Goal: Information Seeking & Learning: Learn about a topic

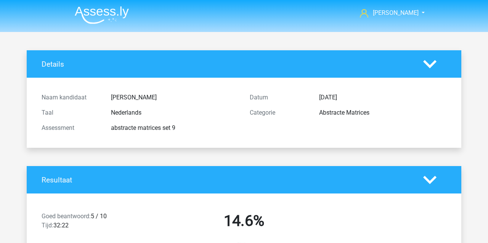
scroll to position [230, 0]
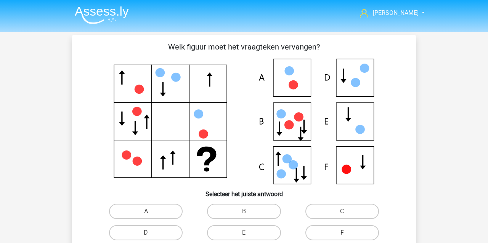
scroll to position [94, 0]
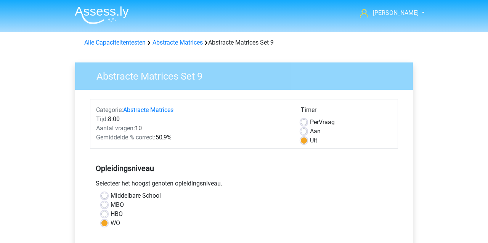
scroll to position [120, 0]
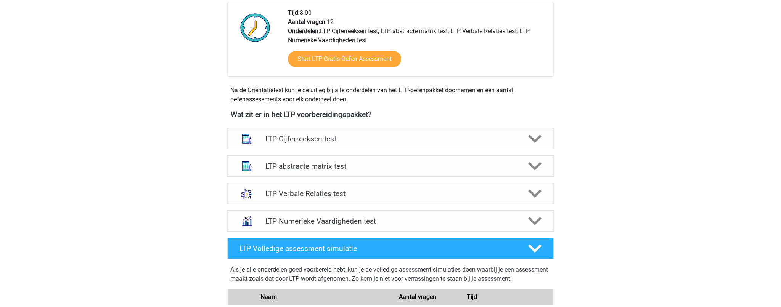
scroll to position [196, 0]
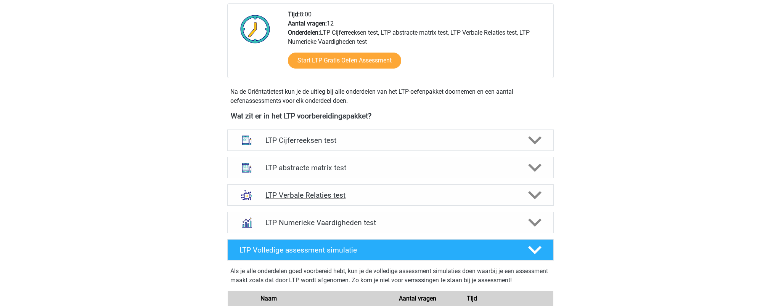
click at [288, 196] on h4 "LTP Verbale Relaties test" at bounding box center [390, 195] width 250 height 9
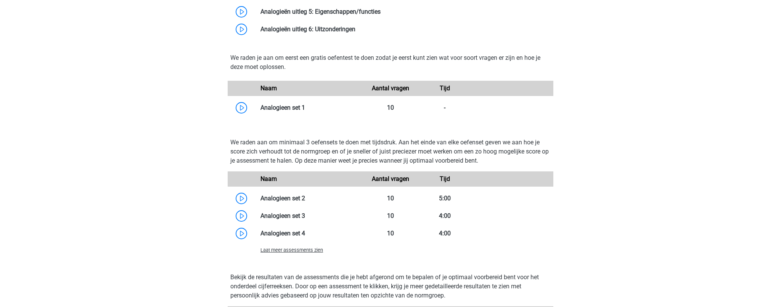
scroll to position [591, 0]
click at [289, 243] on span "Laat meer assessments zien" at bounding box center [291, 250] width 63 height 6
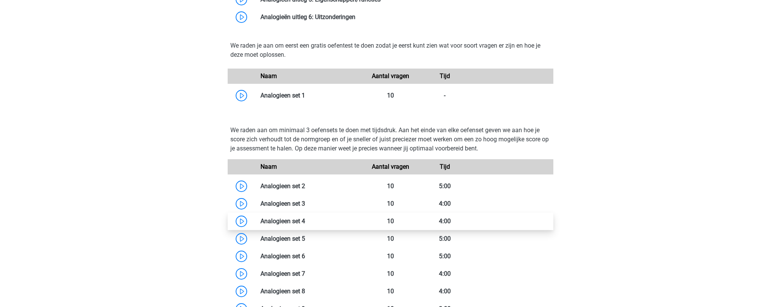
scroll to position [616, 0]
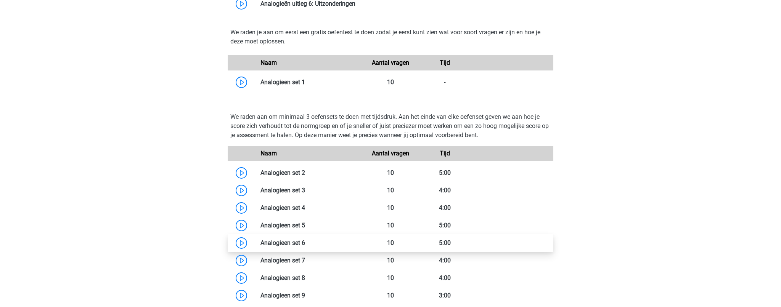
click at [305, 241] on link at bounding box center [305, 242] width 0 height 7
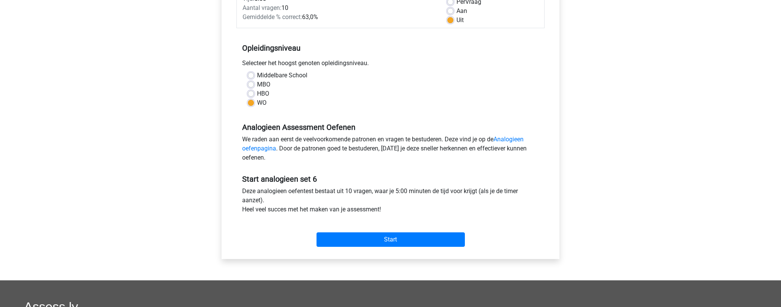
scroll to position [122, 0]
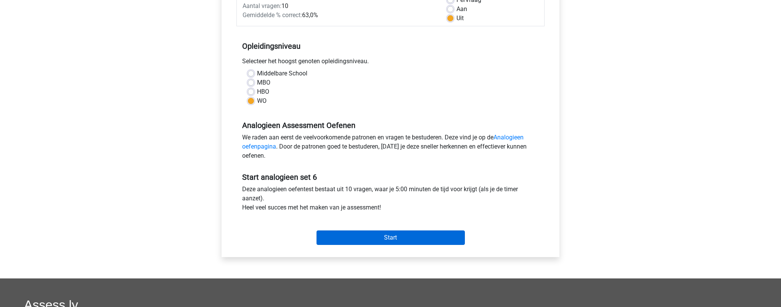
click at [339, 241] on input "Start" at bounding box center [390, 238] width 148 height 14
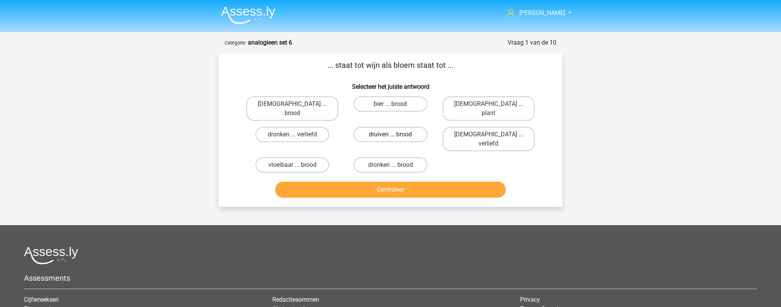
click at [401, 128] on label "druiven ... brood" at bounding box center [390, 134] width 74 height 15
click at [395, 135] on input "druiven ... brood" at bounding box center [392, 137] width 5 height 5
radio input "true"
click at [374, 182] on button "Controleer" at bounding box center [390, 190] width 231 height 16
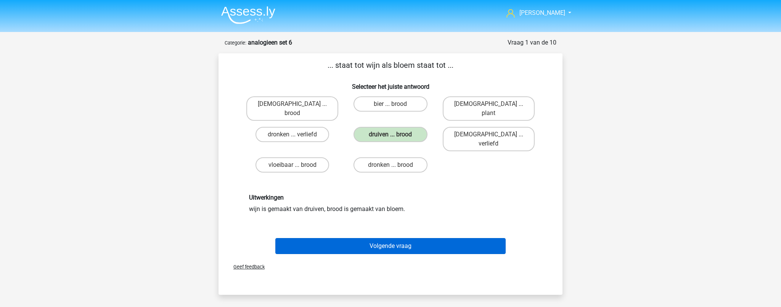
click at [364, 238] on button "Volgende vraag" at bounding box center [390, 246] width 231 height 16
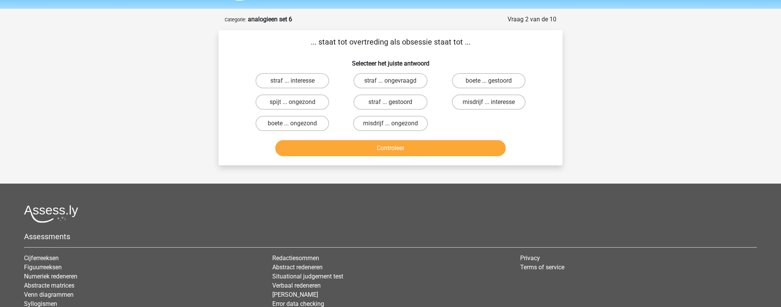
scroll to position [38, 0]
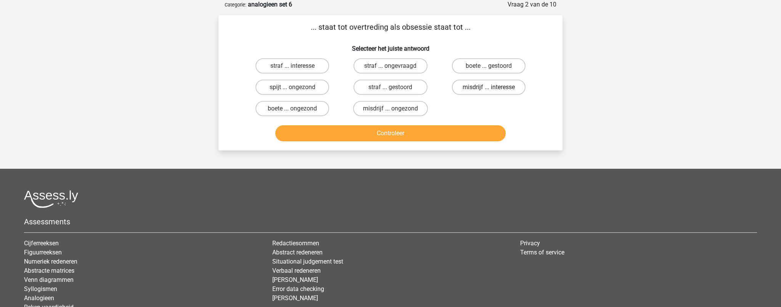
click at [478, 88] on label "misdrijf ... interesse" at bounding box center [489, 87] width 74 height 15
click at [488, 88] on input "misdrijf ... interesse" at bounding box center [490, 89] width 5 height 5
radio input "true"
click at [420, 138] on button "Controleer" at bounding box center [390, 133] width 231 height 16
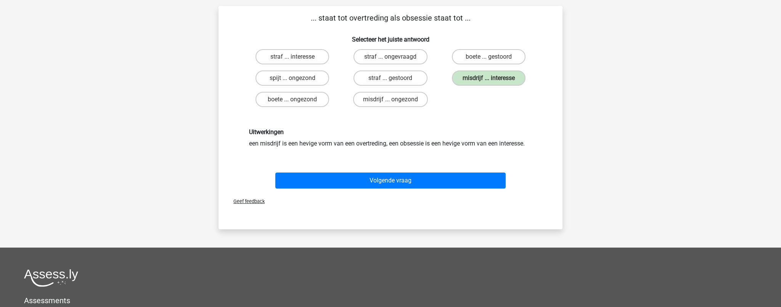
scroll to position [48, 0]
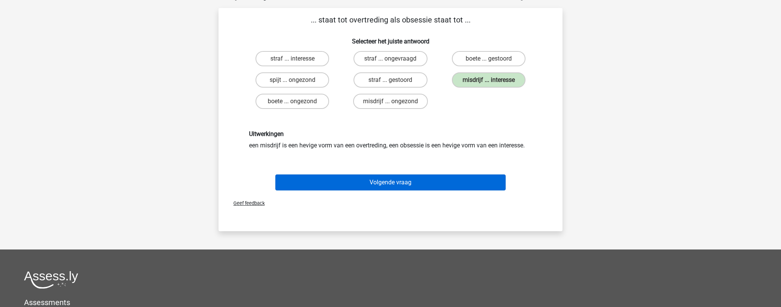
click at [363, 180] on button "Volgende vraag" at bounding box center [390, 183] width 231 height 16
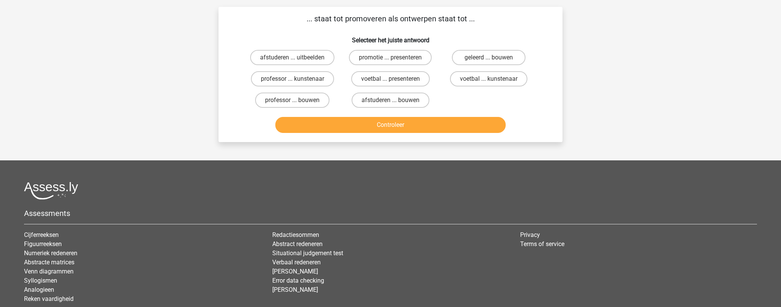
scroll to position [38, 0]
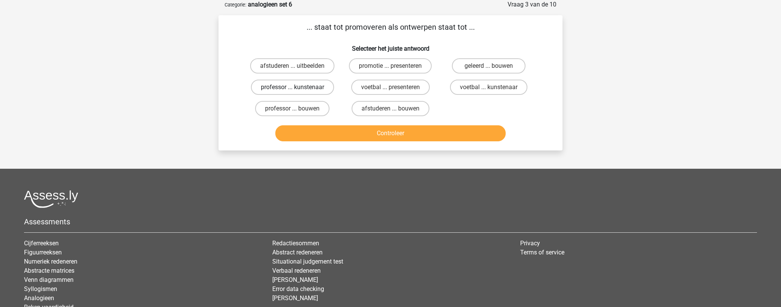
drag, startPoint x: 309, startPoint y: 65, endPoint x: 310, endPoint y: 84, distance: 18.7
click at [309, 65] on label "afstuderen ... uitbeelden" at bounding box center [292, 65] width 84 height 15
click at [297, 66] on input "afstuderen ... uitbeelden" at bounding box center [294, 68] width 5 height 5
radio input "true"
click at [326, 135] on button "Controleer" at bounding box center [390, 133] width 231 height 16
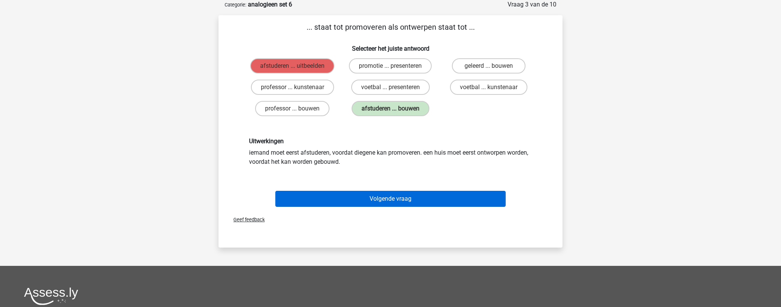
click at [359, 200] on button "Volgende vraag" at bounding box center [390, 199] width 231 height 16
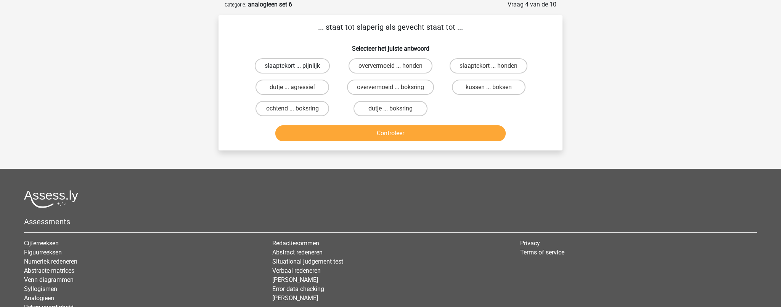
click at [311, 68] on label "slaaptekort ... pijnlijk" at bounding box center [292, 65] width 75 height 15
click at [297, 68] on input "slaaptekort ... pijnlijk" at bounding box center [294, 68] width 5 height 5
radio input "true"
click at [304, 137] on button "Controleer" at bounding box center [390, 133] width 231 height 16
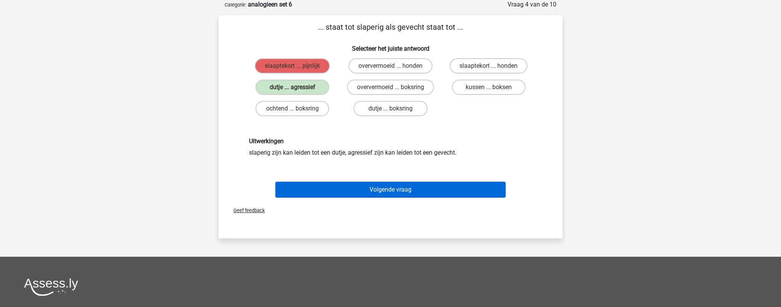
click at [329, 189] on button "Volgende vraag" at bounding box center [390, 190] width 231 height 16
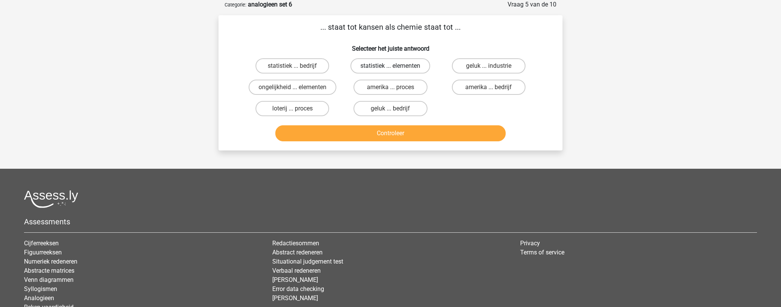
click at [394, 65] on label "statistiek ... elementen" at bounding box center [390, 65] width 80 height 15
click at [394, 66] on input "statistiek ... elementen" at bounding box center [392, 68] width 5 height 5
radio input "true"
click at [388, 131] on button "Controleer" at bounding box center [390, 133] width 231 height 16
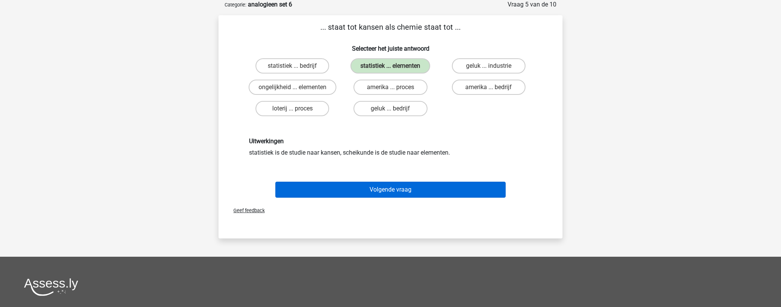
click at [361, 191] on button "Volgende vraag" at bounding box center [390, 190] width 231 height 16
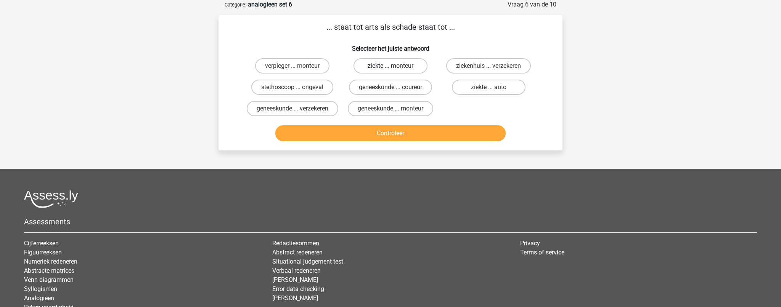
click at [392, 65] on label "ziekte ... monteur" at bounding box center [390, 65] width 74 height 15
click at [392, 66] on input "ziekte ... monteur" at bounding box center [392, 68] width 5 height 5
radio input "true"
click at [379, 141] on button "Controleer" at bounding box center [390, 133] width 231 height 16
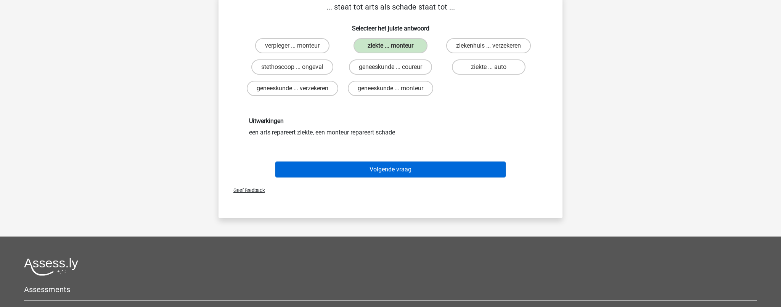
click at [374, 175] on button "Volgende vraag" at bounding box center [390, 170] width 231 height 16
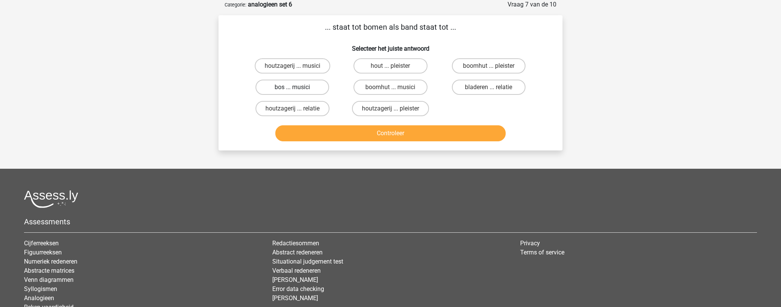
drag, startPoint x: 310, startPoint y: 85, endPoint x: 316, endPoint y: 84, distance: 5.9
click at [314, 84] on label "bos ... musici" at bounding box center [292, 87] width 74 height 15
click at [297, 87] on input "bos ... musici" at bounding box center [294, 89] width 5 height 5
radio input "true"
click at [366, 134] on button "Controleer" at bounding box center [390, 133] width 231 height 16
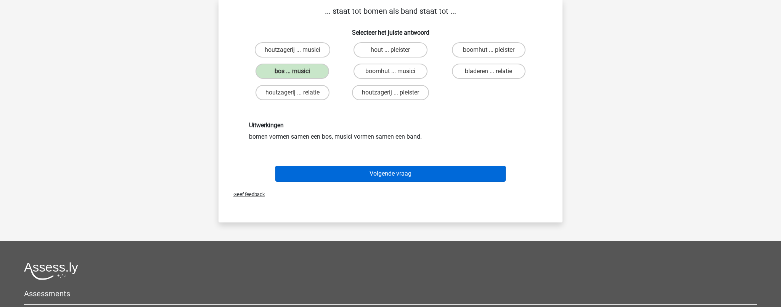
click at [324, 172] on button "Volgende vraag" at bounding box center [390, 174] width 231 height 16
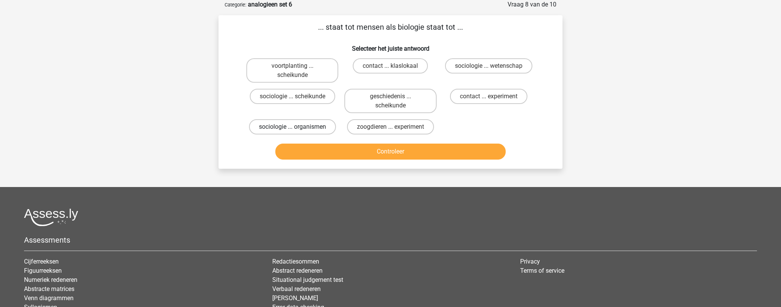
click at [316, 127] on label "sociologie ... organismen" at bounding box center [292, 126] width 87 height 15
click at [297, 127] on input "sociologie ... organismen" at bounding box center [294, 129] width 5 height 5
radio input "true"
click at [306, 155] on button "Controleer" at bounding box center [390, 152] width 231 height 16
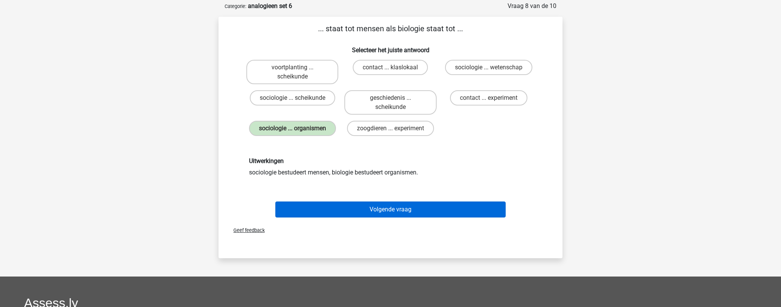
click at [324, 212] on button "Volgende vraag" at bounding box center [390, 210] width 231 height 16
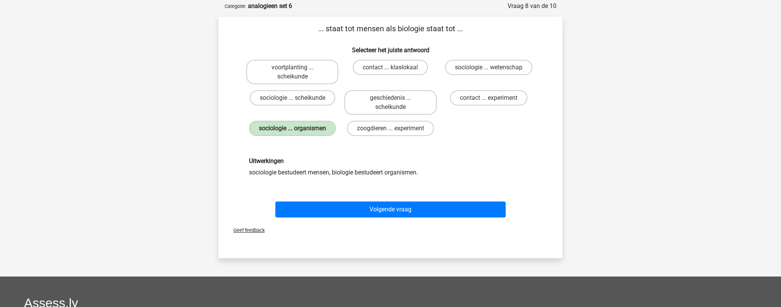
scroll to position [38, 0]
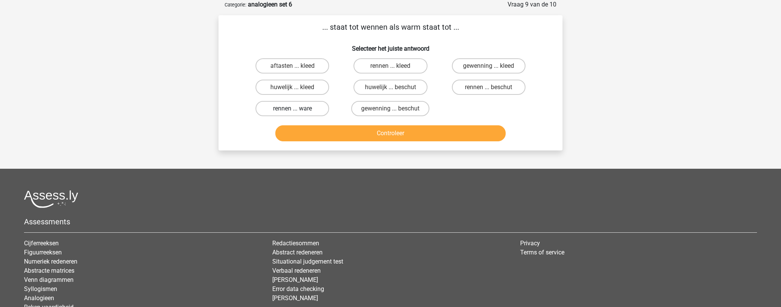
click at [280, 109] on label "rennen ... ware" at bounding box center [292, 108] width 74 height 15
click at [292, 109] on input "rennen ... ware" at bounding box center [294, 111] width 5 height 5
radio input "true"
click at [304, 133] on button "Controleer" at bounding box center [390, 133] width 231 height 16
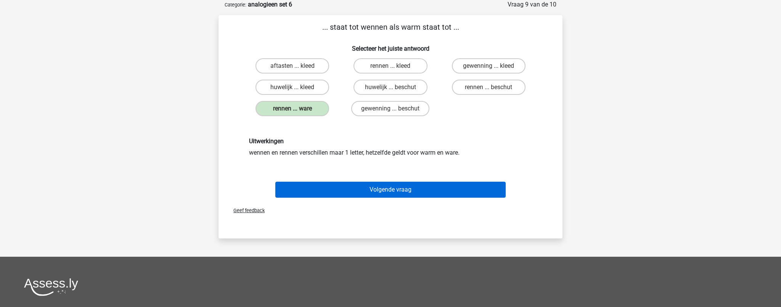
click at [361, 191] on button "Volgende vraag" at bounding box center [390, 190] width 231 height 16
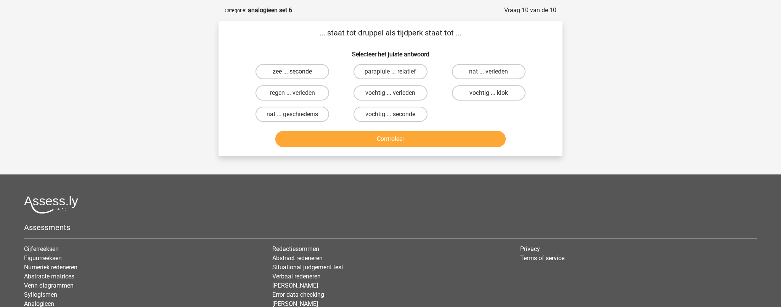
click at [308, 71] on label "zee ... seconde" at bounding box center [292, 71] width 74 height 15
click at [297, 72] on input "zee ... seconde" at bounding box center [294, 74] width 5 height 5
radio input "true"
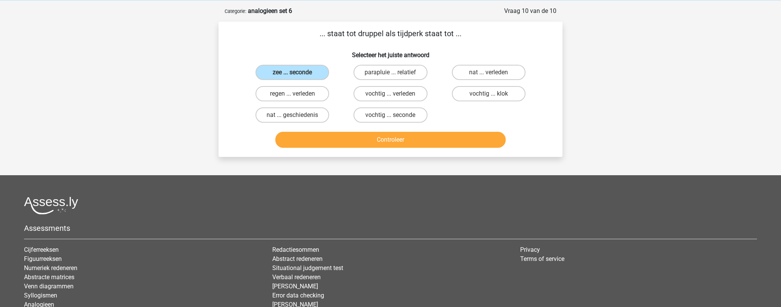
click at [331, 143] on button "Controleer" at bounding box center [390, 140] width 231 height 16
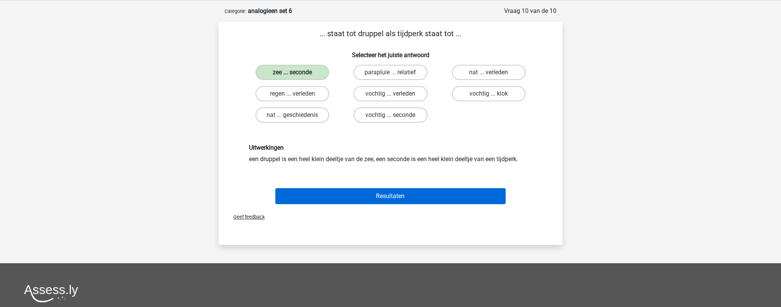
click at [351, 200] on button "Resultaten" at bounding box center [390, 196] width 231 height 16
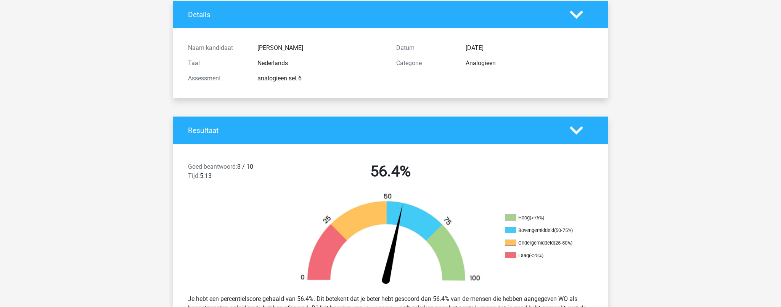
scroll to position [57, 0]
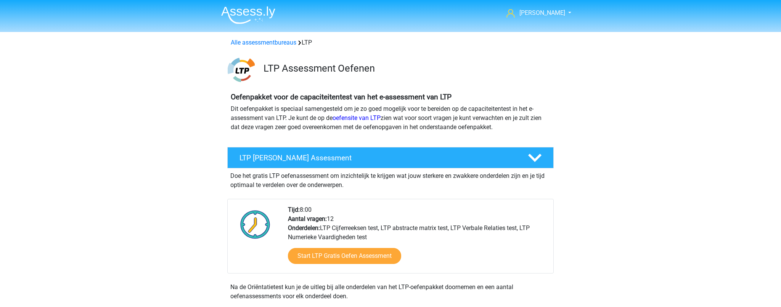
scroll to position [499, 0]
click at [263, 41] on link "Alle assessmentbureaus" at bounding box center [264, 42] width 66 height 7
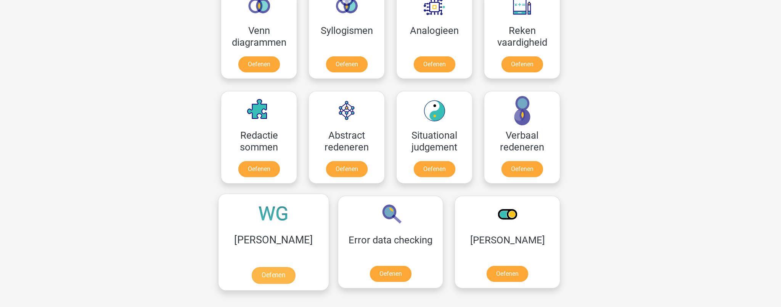
scroll to position [862, 0]
click at [263, 271] on link "Oefenen" at bounding box center [273, 276] width 43 height 17
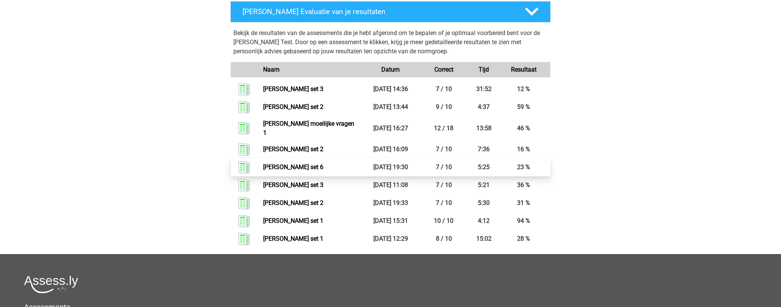
scroll to position [346, 0]
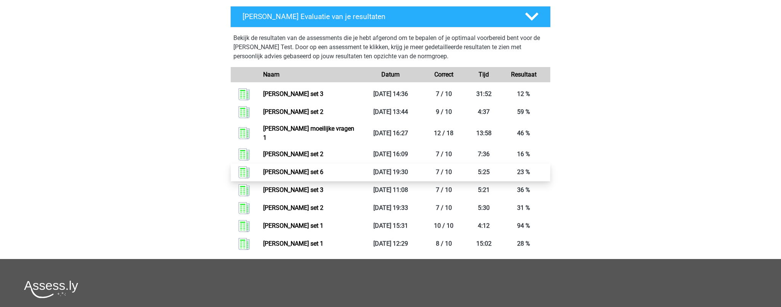
click at [292, 169] on link "Watson glaser set 6" at bounding box center [293, 172] width 60 height 7
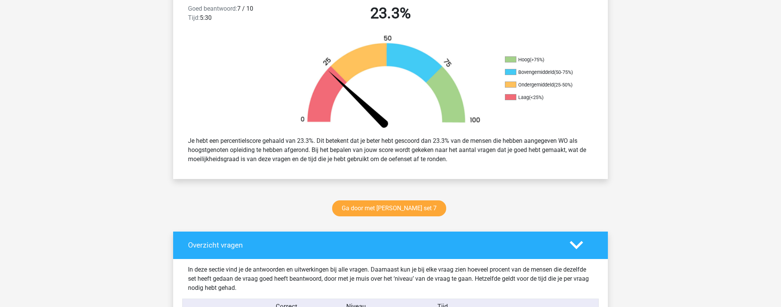
scroll to position [219, 0]
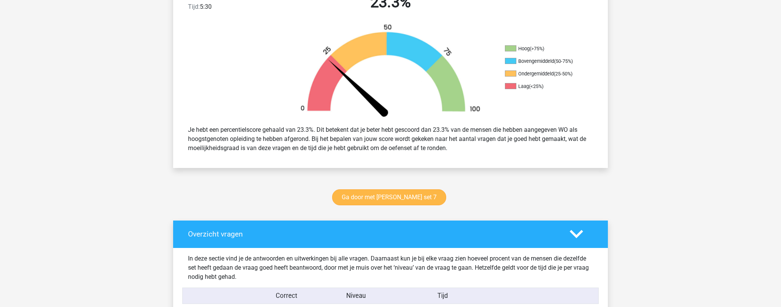
click at [372, 199] on link "Ga door met [PERSON_NAME] set 7" at bounding box center [389, 198] width 114 height 16
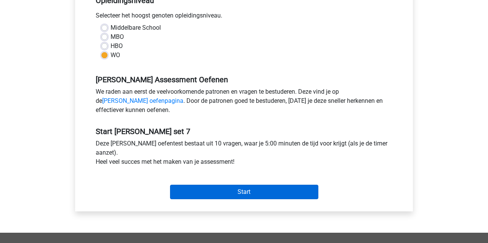
scroll to position [167, 0]
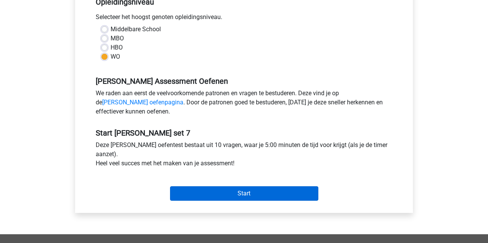
click at [204, 193] on input "Start" at bounding box center [244, 193] width 148 height 14
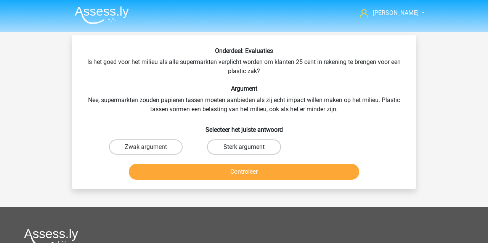
click at [228, 147] on label "Sterk argument" at bounding box center [244, 147] width 74 height 15
click at [244, 147] on input "Sterk argument" at bounding box center [246, 149] width 5 height 5
radio input "true"
click at [222, 169] on button "Controleer" at bounding box center [244, 172] width 231 height 16
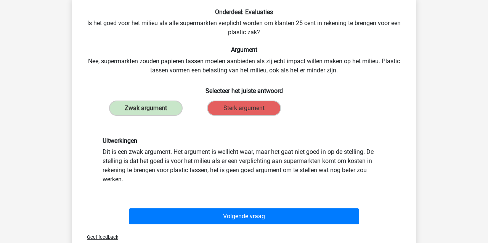
scroll to position [40, 0]
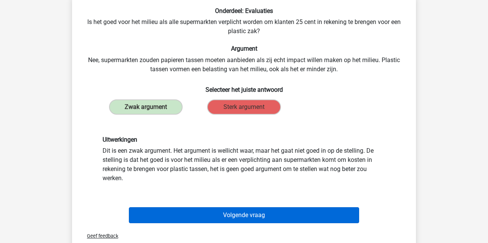
click at [197, 215] on button "Volgende vraag" at bounding box center [244, 215] width 231 height 16
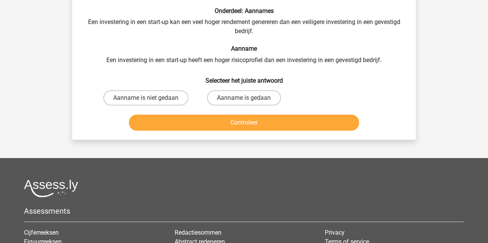
scroll to position [35, 0]
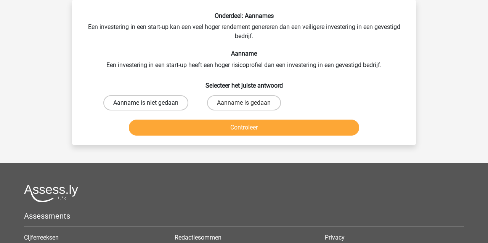
click at [138, 102] on label "Aanname is niet gedaan" at bounding box center [145, 102] width 85 height 15
click at [146, 103] on input "Aanname is niet gedaan" at bounding box center [148, 105] width 5 height 5
radio input "true"
click at [154, 129] on button "Controleer" at bounding box center [244, 128] width 231 height 16
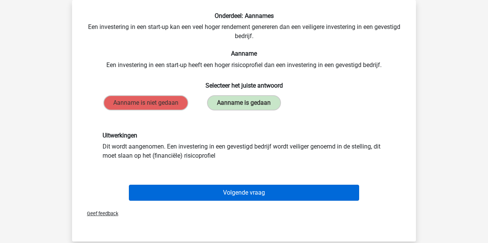
click at [185, 193] on button "Volgende vraag" at bounding box center [244, 193] width 231 height 16
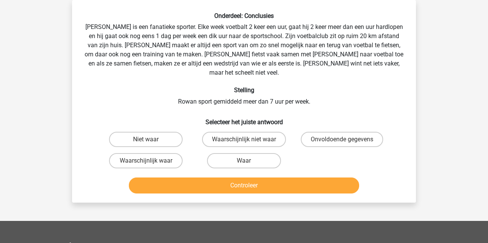
scroll to position [34, 0]
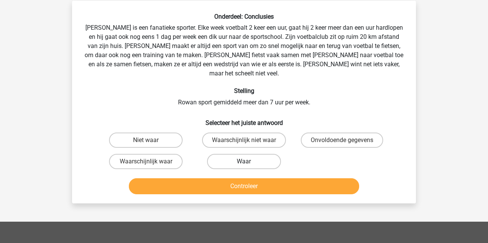
drag, startPoint x: 218, startPoint y: 153, endPoint x: 217, endPoint y: 159, distance: 6.3
click at [219, 154] on label "Waar" at bounding box center [244, 161] width 74 height 15
click at [244, 162] on input "Waar" at bounding box center [246, 164] width 5 height 5
radio input "true"
click at [210, 178] on button "Controleer" at bounding box center [244, 186] width 231 height 16
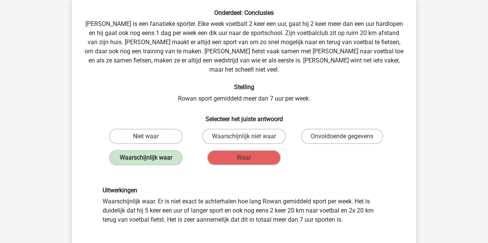
scroll to position [38, 0]
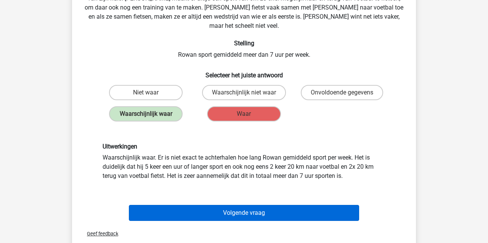
click at [190, 205] on button "Volgende vraag" at bounding box center [244, 213] width 231 height 16
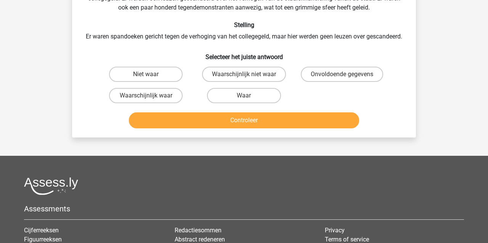
scroll to position [35, 0]
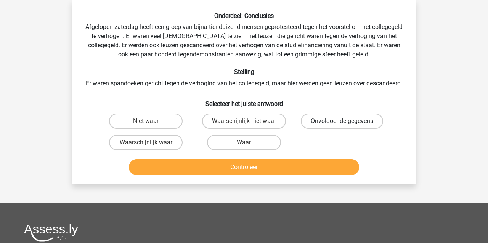
click at [342, 128] on label "Onvoldoende gegevens" at bounding box center [342, 121] width 82 height 15
click at [342, 126] on input "Onvoldoende gegevens" at bounding box center [344, 123] width 5 height 5
radio input "true"
click at [291, 173] on button "Controleer" at bounding box center [244, 167] width 231 height 16
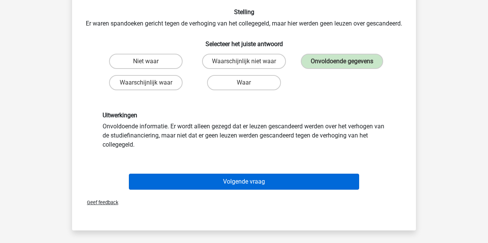
click at [259, 190] on button "Volgende vraag" at bounding box center [244, 182] width 231 height 16
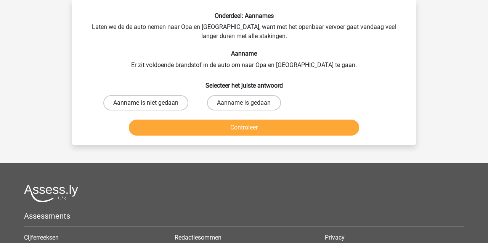
click at [144, 104] on label "Aanname is niet gedaan" at bounding box center [145, 102] width 85 height 15
click at [146, 104] on input "Aanname is niet gedaan" at bounding box center [148, 105] width 5 height 5
radio input "true"
click at [159, 130] on button "Controleer" at bounding box center [244, 128] width 231 height 16
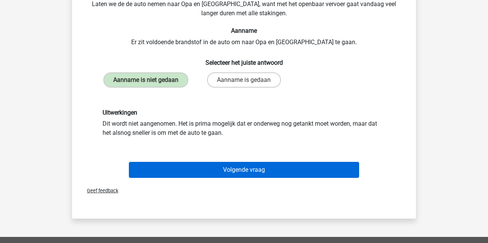
click at [230, 173] on button "Volgende vraag" at bounding box center [244, 170] width 231 height 16
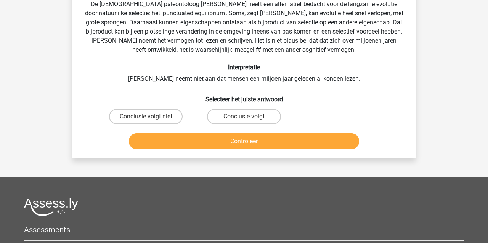
scroll to position [35, 0]
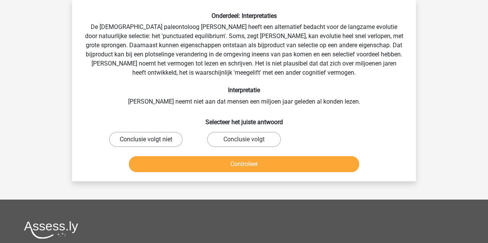
click at [138, 138] on label "Conclusie volgt niet" at bounding box center [146, 139] width 74 height 15
click at [146, 140] on input "Conclusie volgt niet" at bounding box center [148, 142] width 5 height 5
radio input "true"
click at [171, 164] on button "Controleer" at bounding box center [244, 164] width 231 height 16
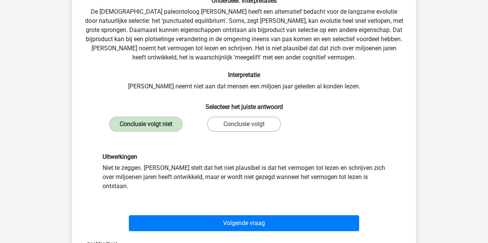
scroll to position [53, 0]
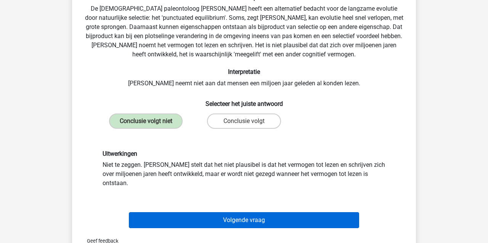
click at [299, 214] on button "Volgende vraag" at bounding box center [244, 220] width 231 height 16
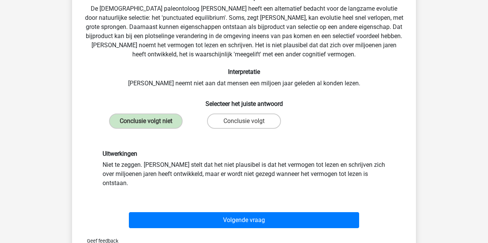
scroll to position [35, 0]
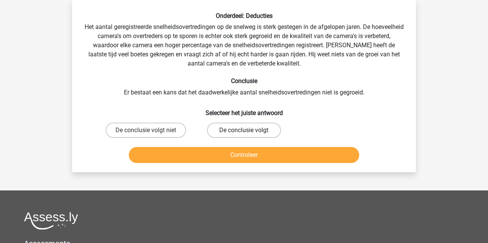
click at [233, 130] on label "De conclusie volgt" at bounding box center [244, 130] width 74 height 15
click at [244, 130] on input "De conclusie volgt" at bounding box center [246, 132] width 5 height 5
radio input "true"
click at [204, 153] on button "Controleer" at bounding box center [244, 155] width 231 height 16
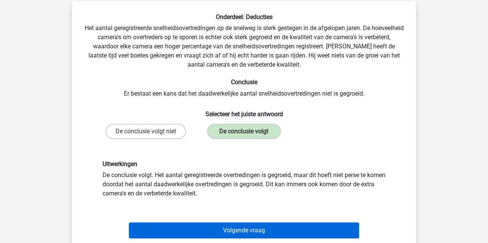
click at [301, 225] on button "Volgende vraag" at bounding box center [244, 231] width 231 height 16
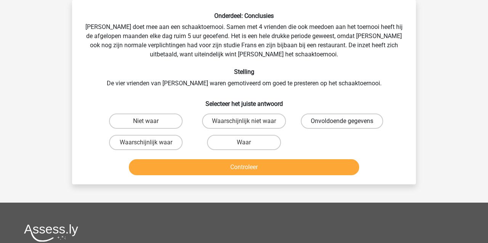
click at [333, 122] on label "Onvoldoende gegevens" at bounding box center [342, 121] width 82 height 15
click at [342, 122] on input "Onvoldoende gegevens" at bounding box center [344, 123] width 5 height 5
radio input "true"
click at [286, 164] on button "Controleer" at bounding box center [244, 167] width 231 height 16
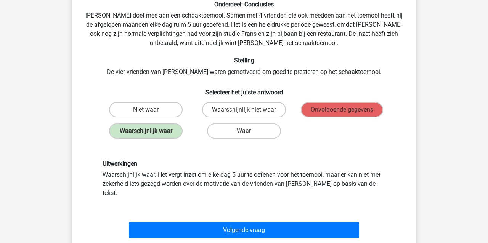
scroll to position [48, 0]
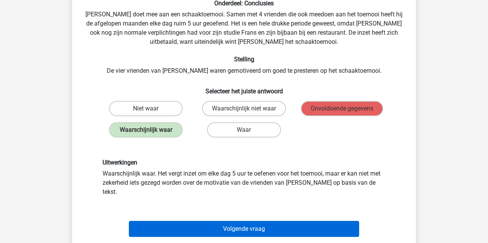
click at [203, 221] on button "Volgende vraag" at bounding box center [244, 229] width 231 height 16
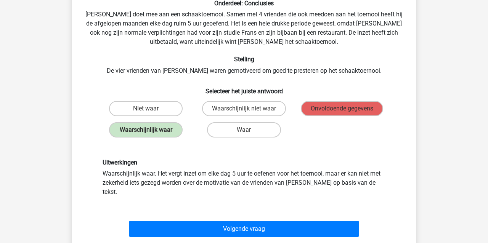
scroll to position [35, 0]
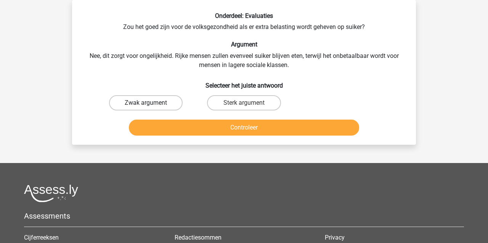
click at [122, 101] on label "Zwak argument" at bounding box center [146, 102] width 74 height 15
click at [146, 103] on input "Zwak argument" at bounding box center [148, 105] width 5 height 5
radio input "true"
click at [149, 125] on button "Controleer" at bounding box center [244, 128] width 231 height 16
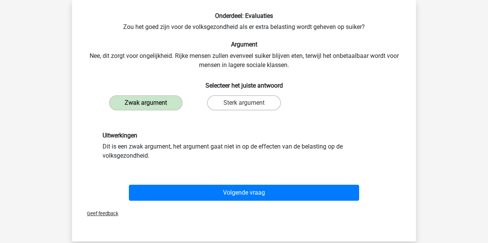
click at [243, 196] on button "Volgende vraag" at bounding box center [244, 193] width 231 height 16
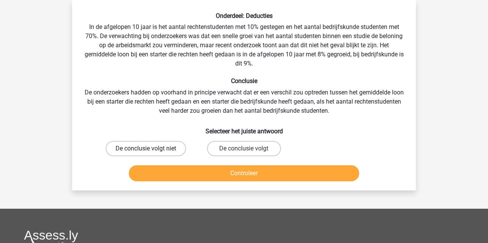
click at [122, 148] on label "De conclusie volgt niet" at bounding box center [146, 148] width 80 height 15
click at [146, 149] on input "De conclusie volgt niet" at bounding box center [148, 151] width 5 height 5
radio input "true"
click at [157, 171] on button "Controleer" at bounding box center [244, 173] width 231 height 16
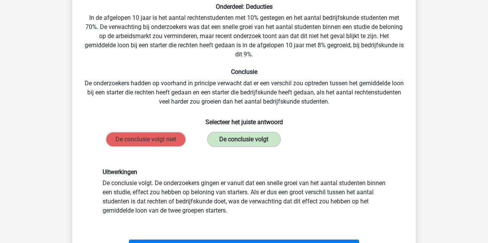
scroll to position [67, 0]
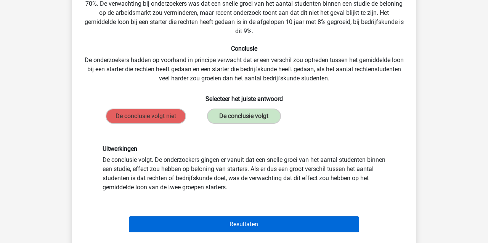
click at [218, 223] on button "Resultaten" at bounding box center [244, 225] width 231 height 16
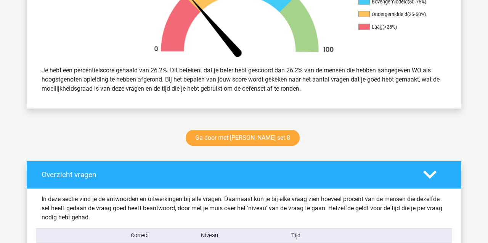
scroll to position [282, 0]
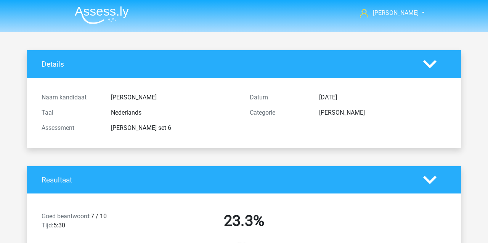
scroll to position [219, 0]
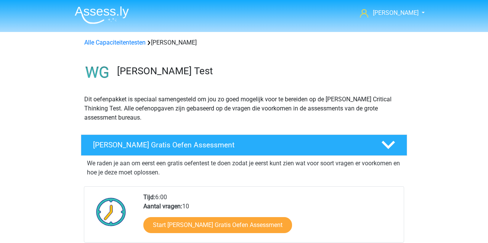
scroll to position [346, 0]
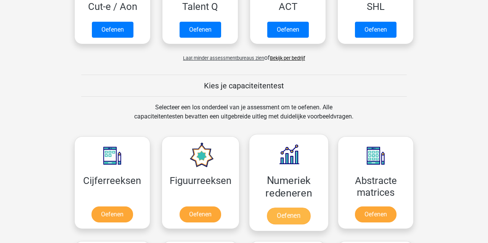
scroll to position [607, 0]
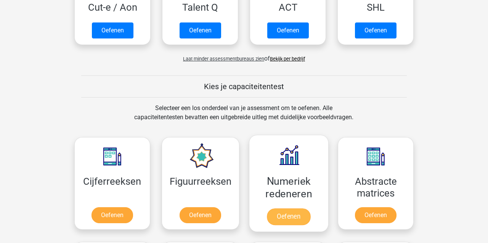
click at [280, 220] on link "Oefenen" at bounding box center [288, 217] width 43 height 17
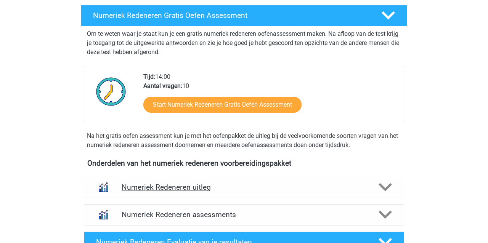
click at [201, 187] on h4 "Numeriek Redeneren uitleg" at bounding box center [244, 187] width 245 height 9
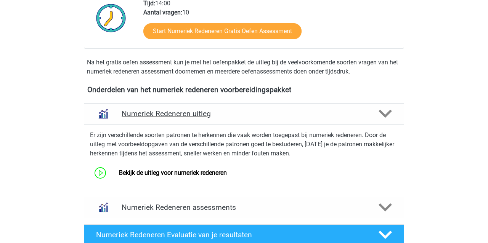
scroll to position [243, 0]
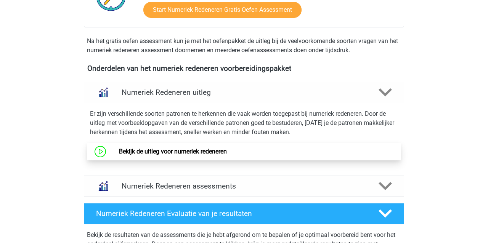
click at [169, 149] on link "Bekijk de uitleg voor numeriek redeneren" at bounding box center [173, 151] width 108 height 7
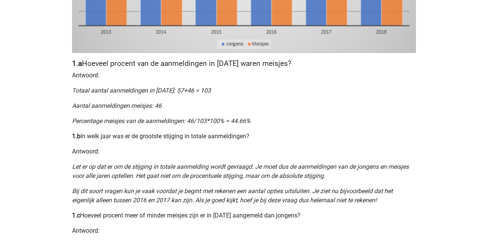
scroll to position [329, 0]
